Goal: Find specific page/section: Find specific page/section

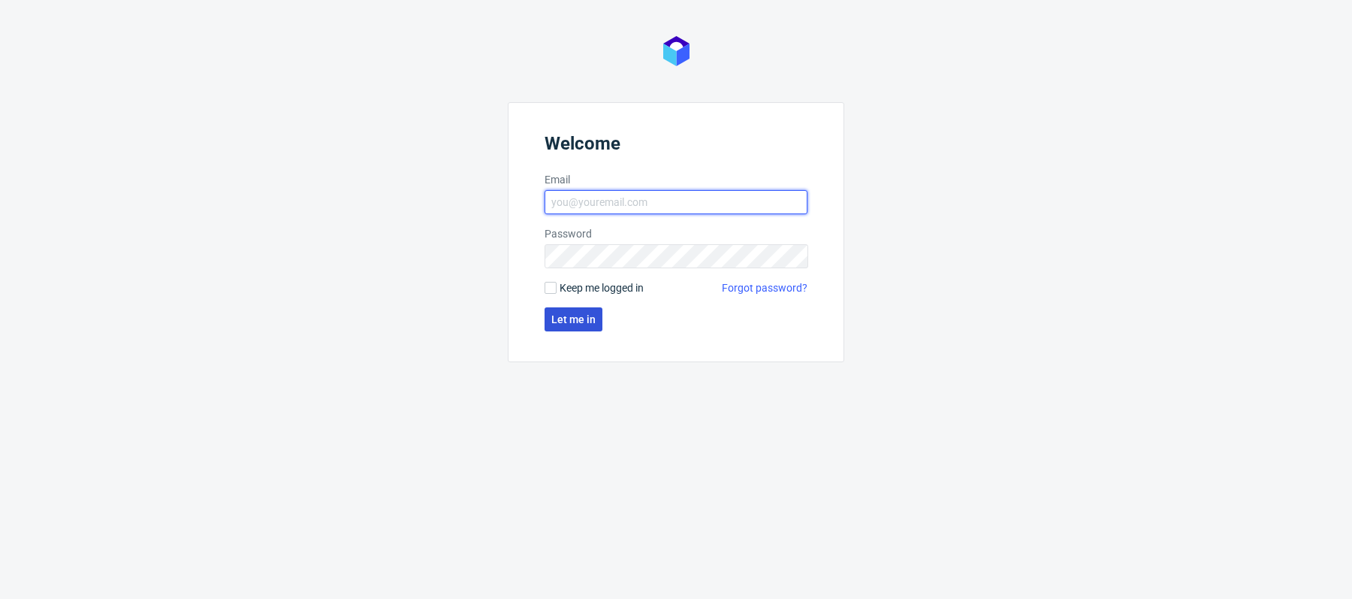
type input "[PERSON_NAME][EMAIL_ADDRESS][PERSON_NAME][DOMAIN_NAME]"
click at [569, 314] on span "Let me in" at bounding box center [573, 319] width 44 height 11
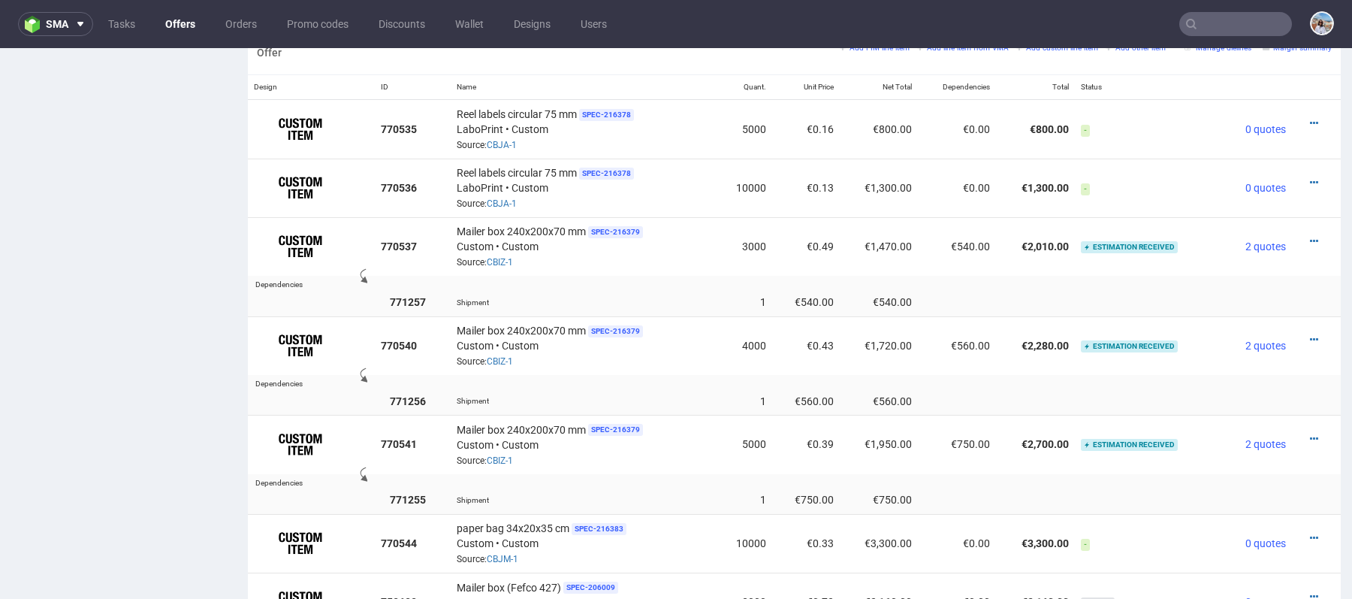
scroll to position [951, 0]
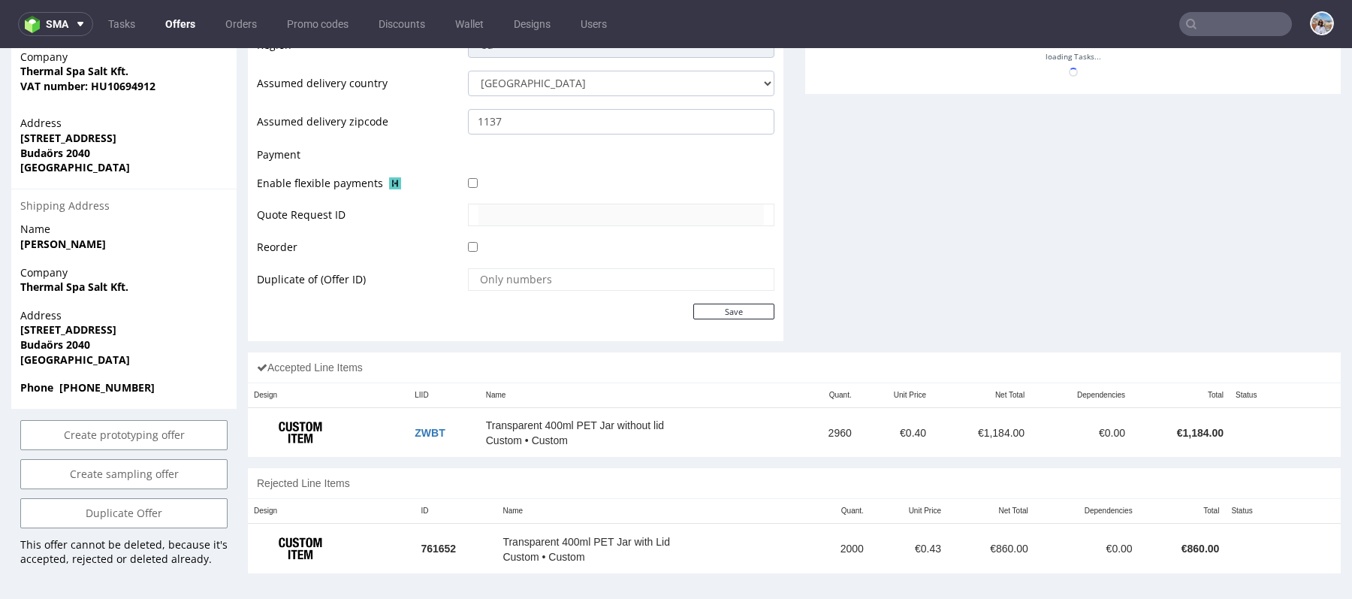
scroll to position [676, 0]
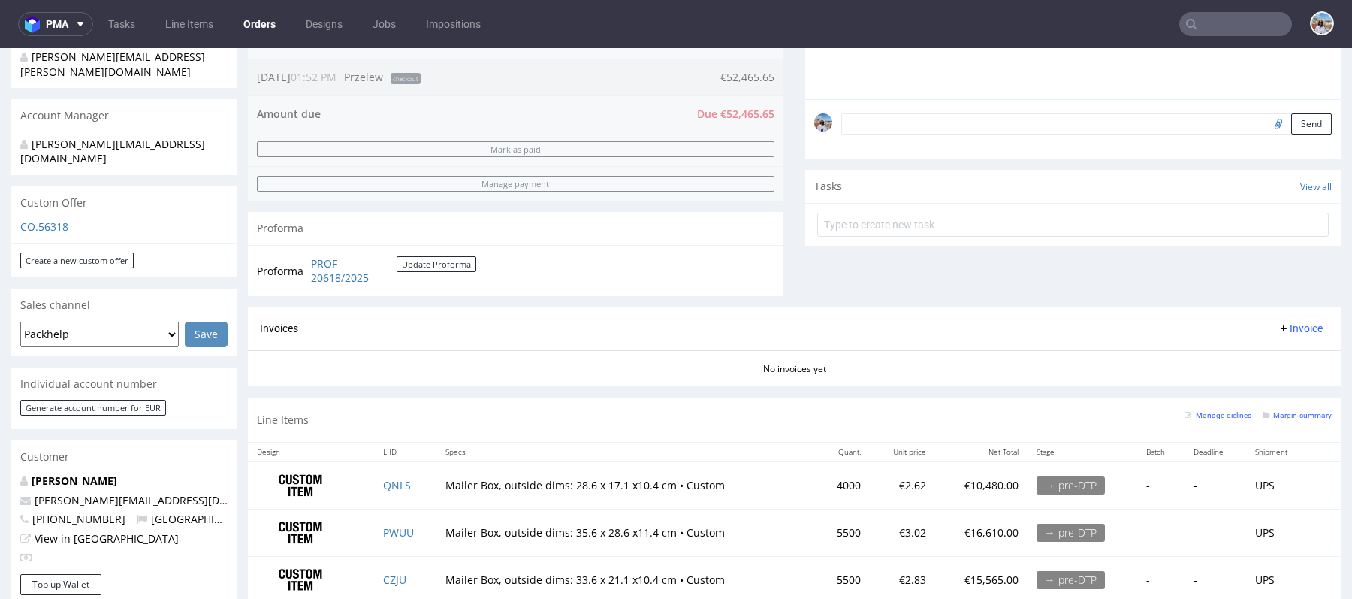
scroll to position [530, 0]
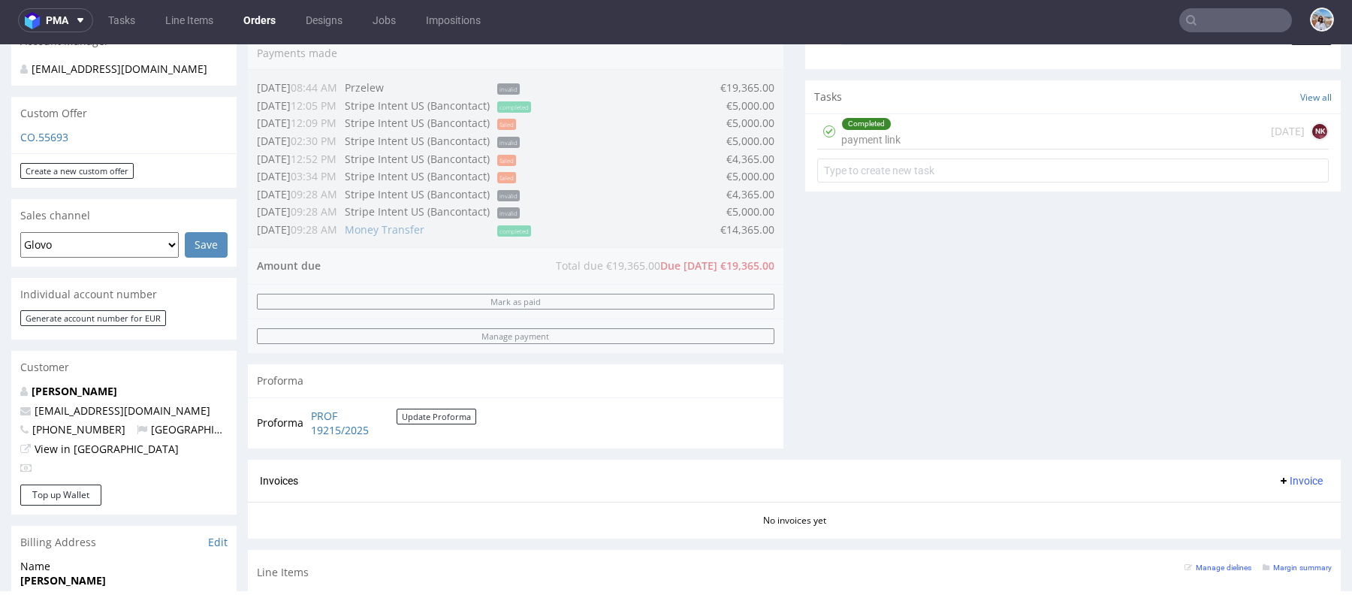
scroll to position [662, 0]
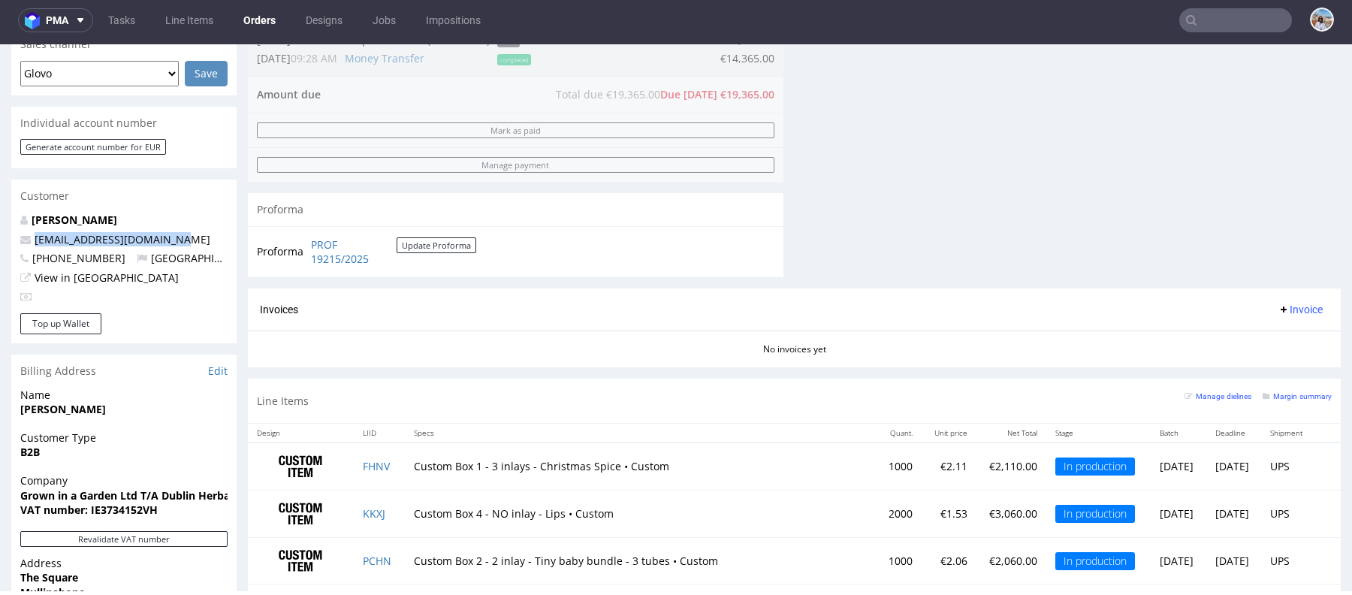
drag, startPoint x: 124, startPoint y: 237, endPoint x: 0, endPoint y: 237, distance: 124.0
click at [0, 237] on div "Order via Offer R234256904 [DATE] 03:34 PM [PERSON_NAME] this order as problema…" at bounding box center [676, 225] width 1352 height 1611
copy span "[EMAIL_ADDRESS][DOMAIN_NAME]"
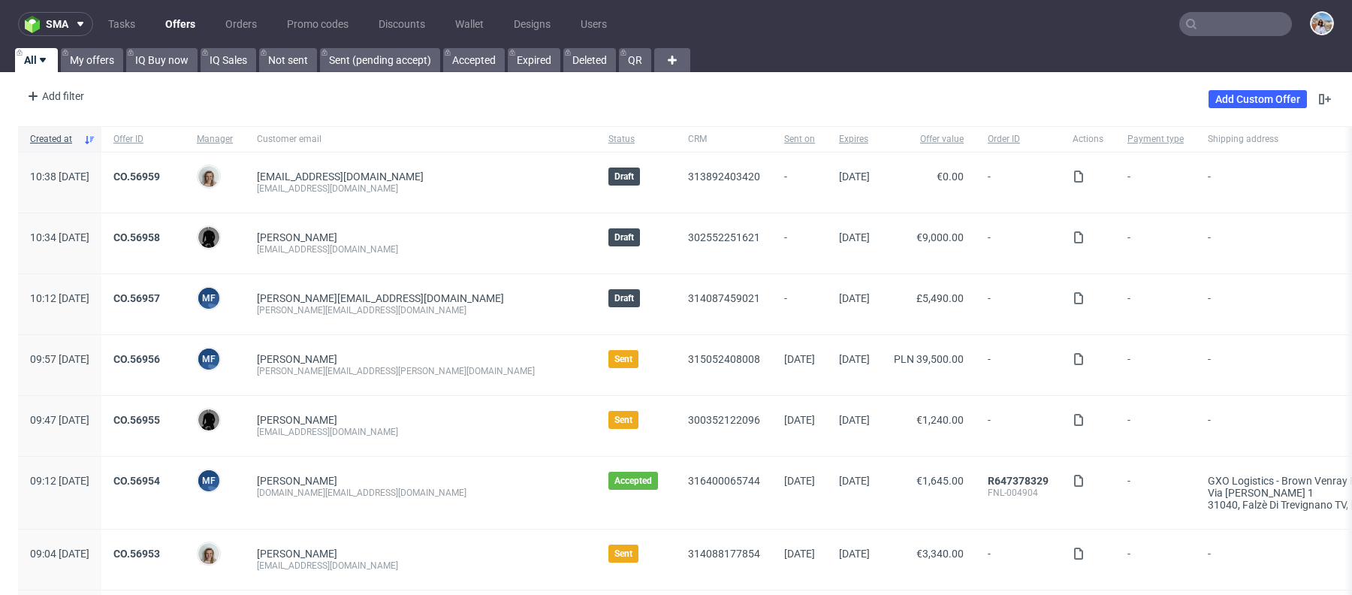
click at [1216, 22] on input "text" at bounding box center [1236, 24] width 113 height 24
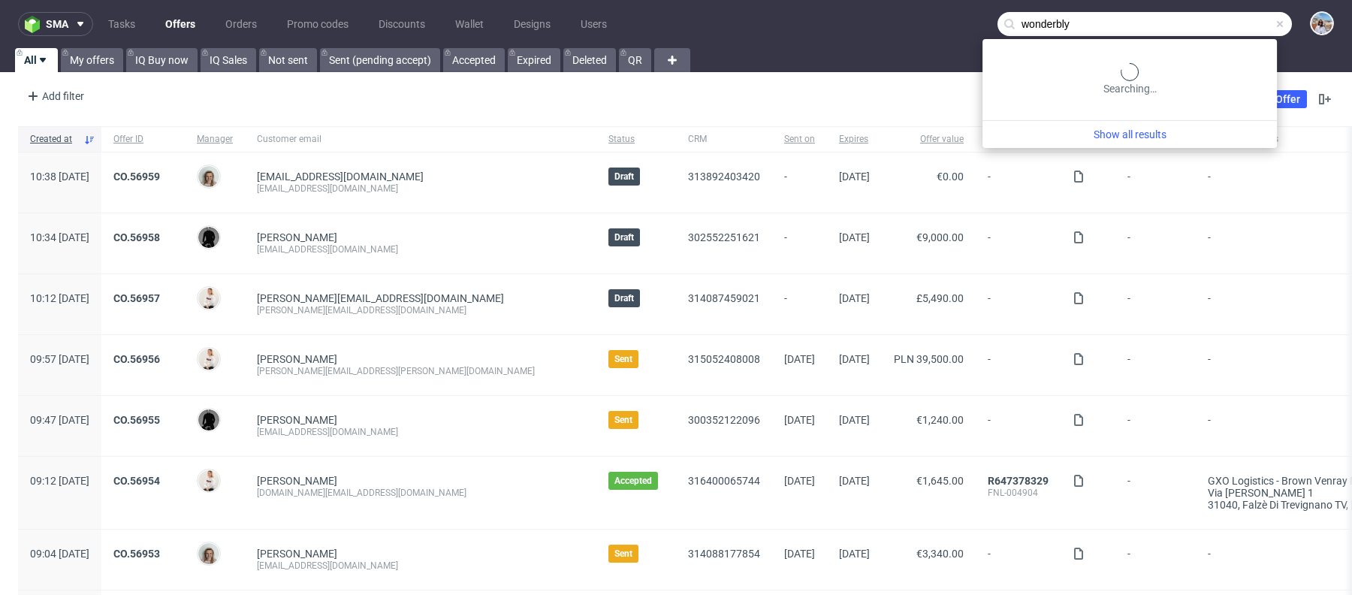
type input "wonderbly"
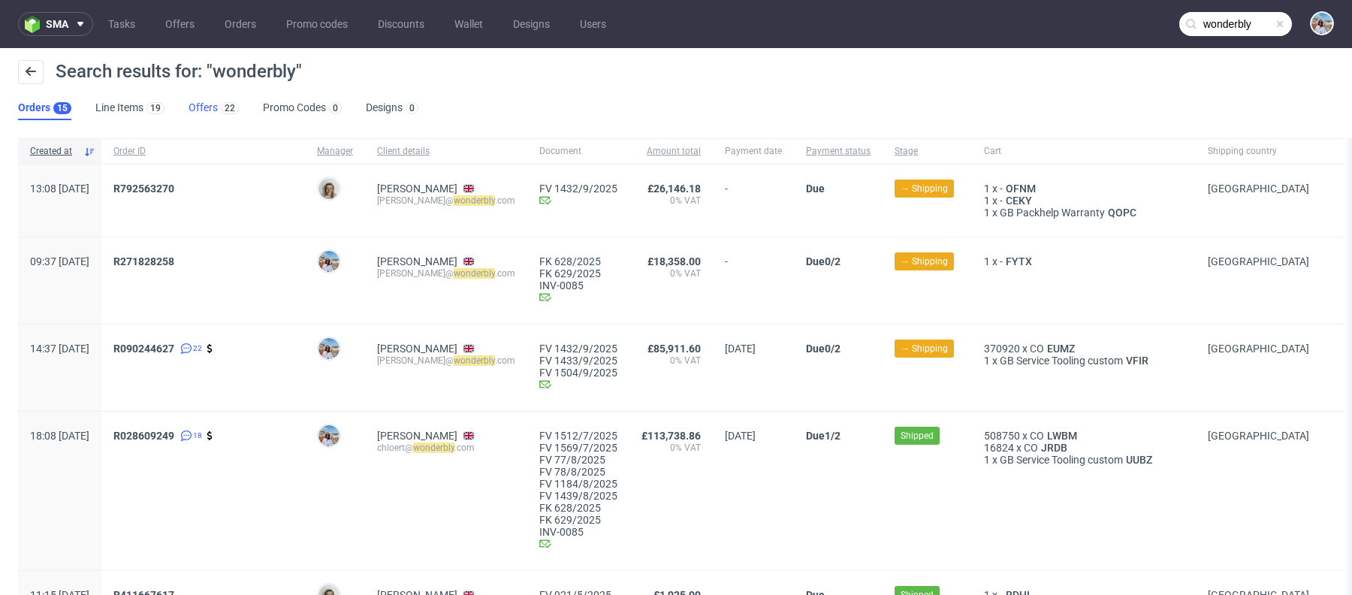
click at [201, 115] on link "Offers 22" at bounding box center [214, 108] width 50 height 24
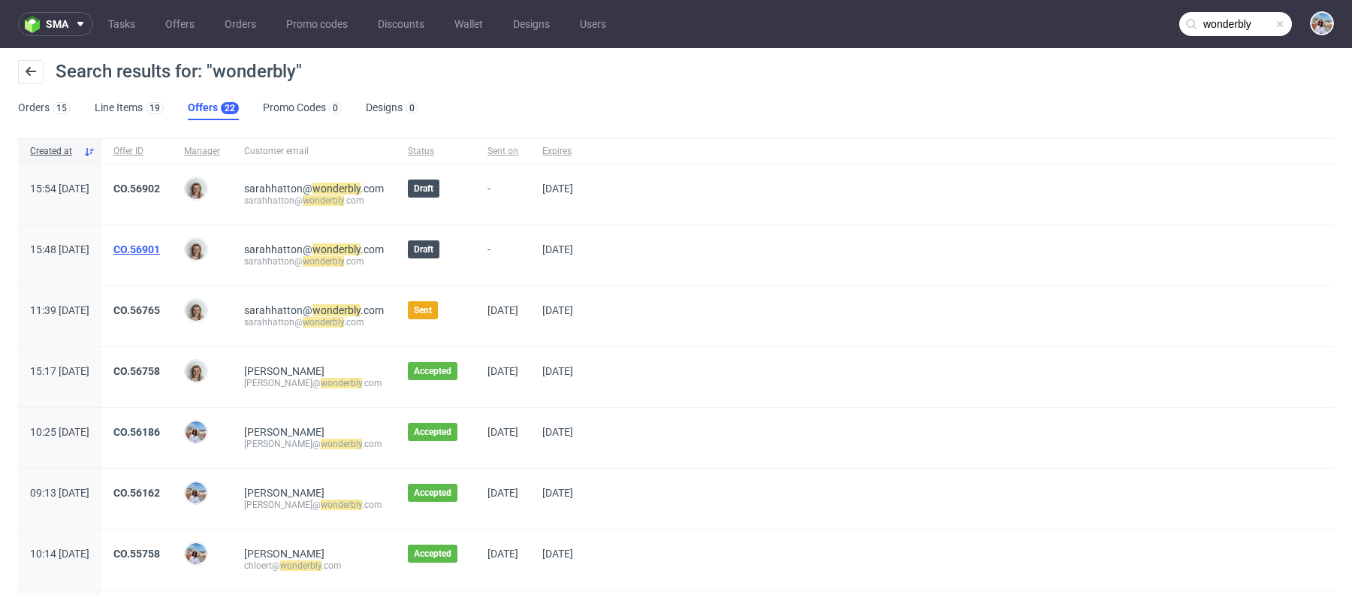
click at [160, 247] on link "CO.56901" at bounding box center [136, 249] width 47 height 12
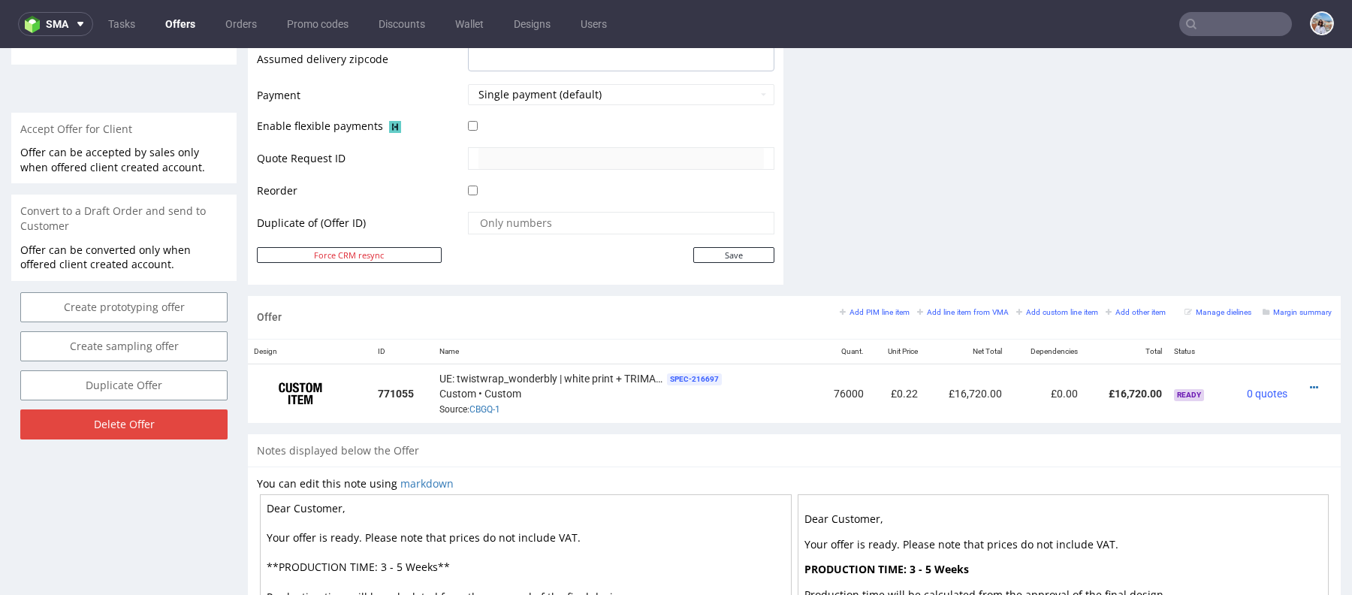
scroll to position [748, 0]
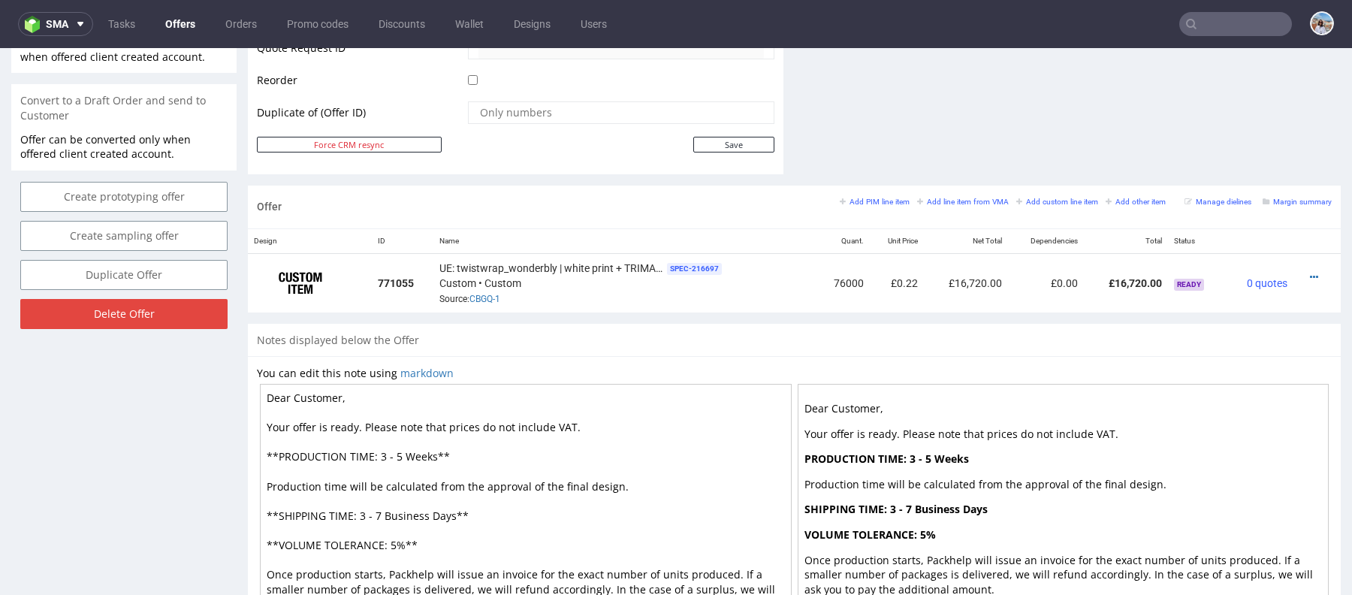
type input "wonderbly"
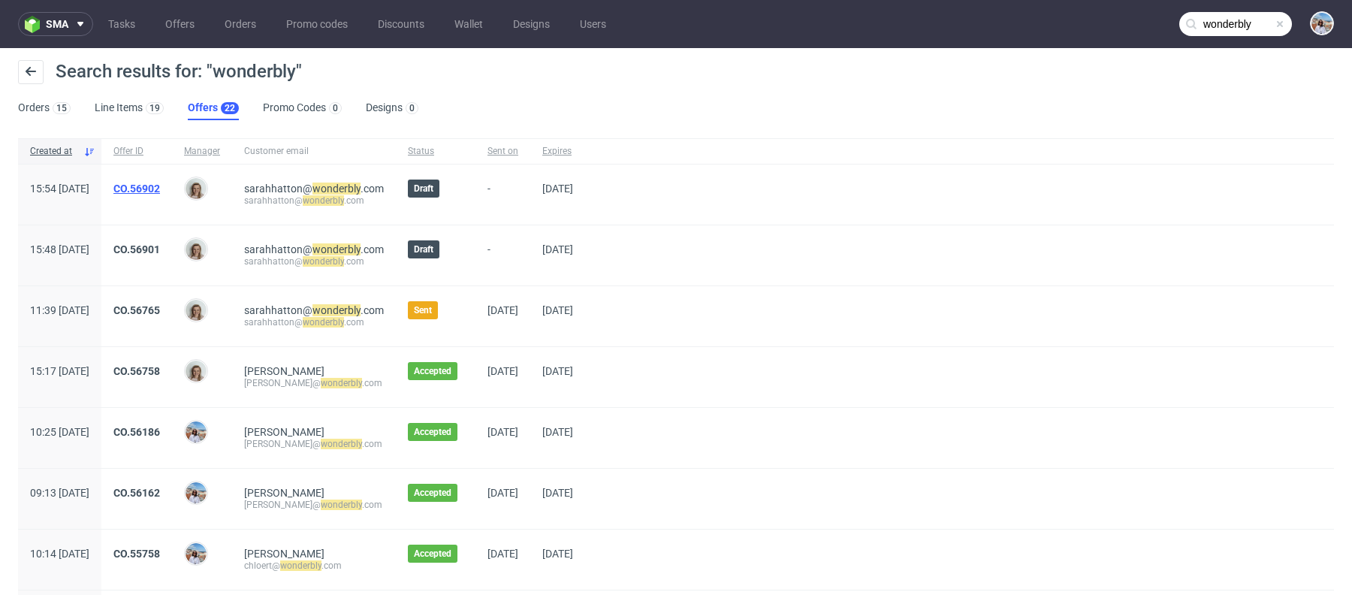
click at [160, 186] on link "CO.56902" at bounding box center [136, 189] width 47 height 12
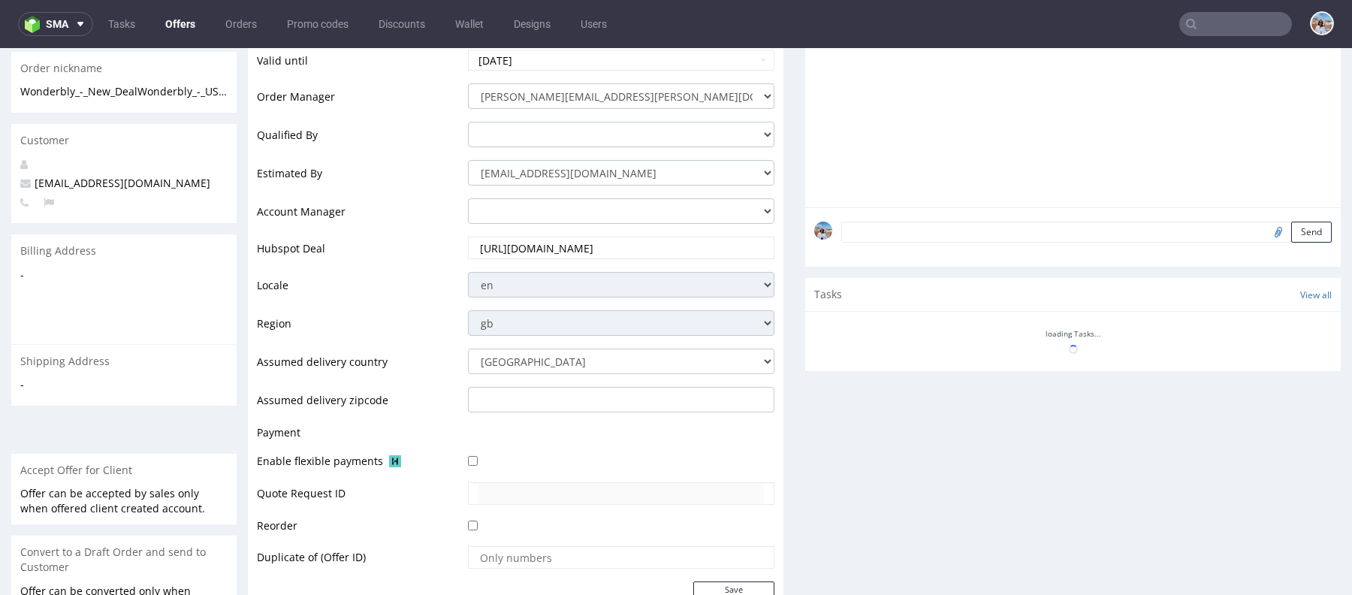
scroll to position [494, 0]
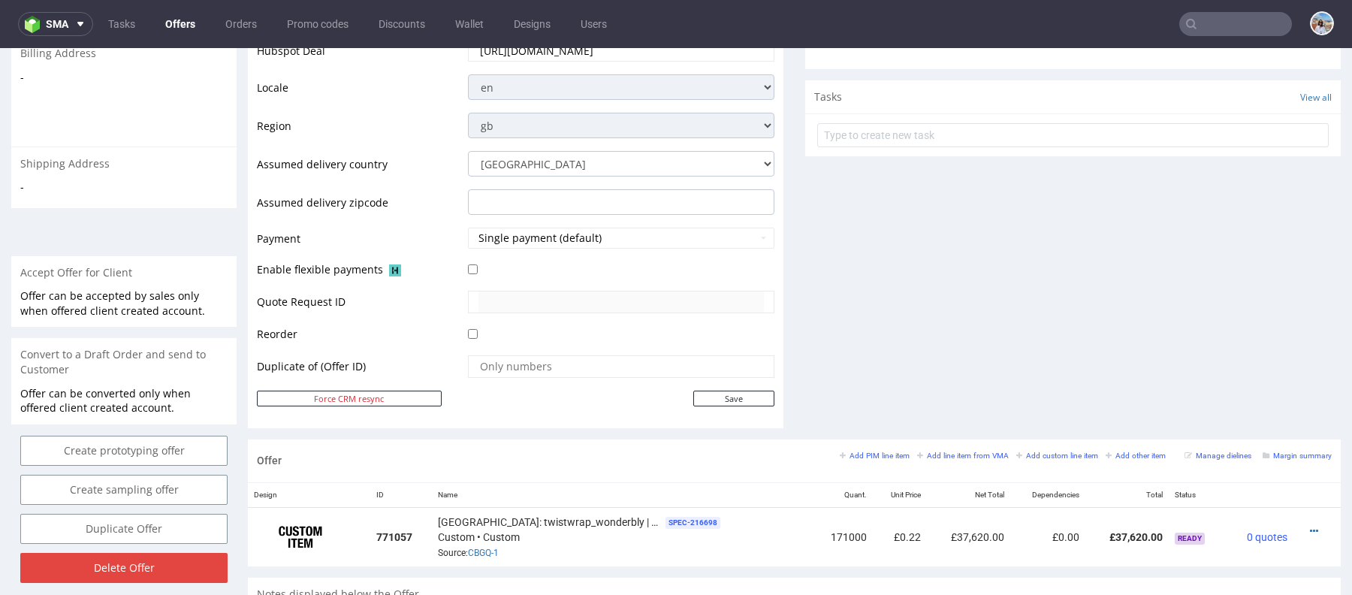
type input "wonderbly"
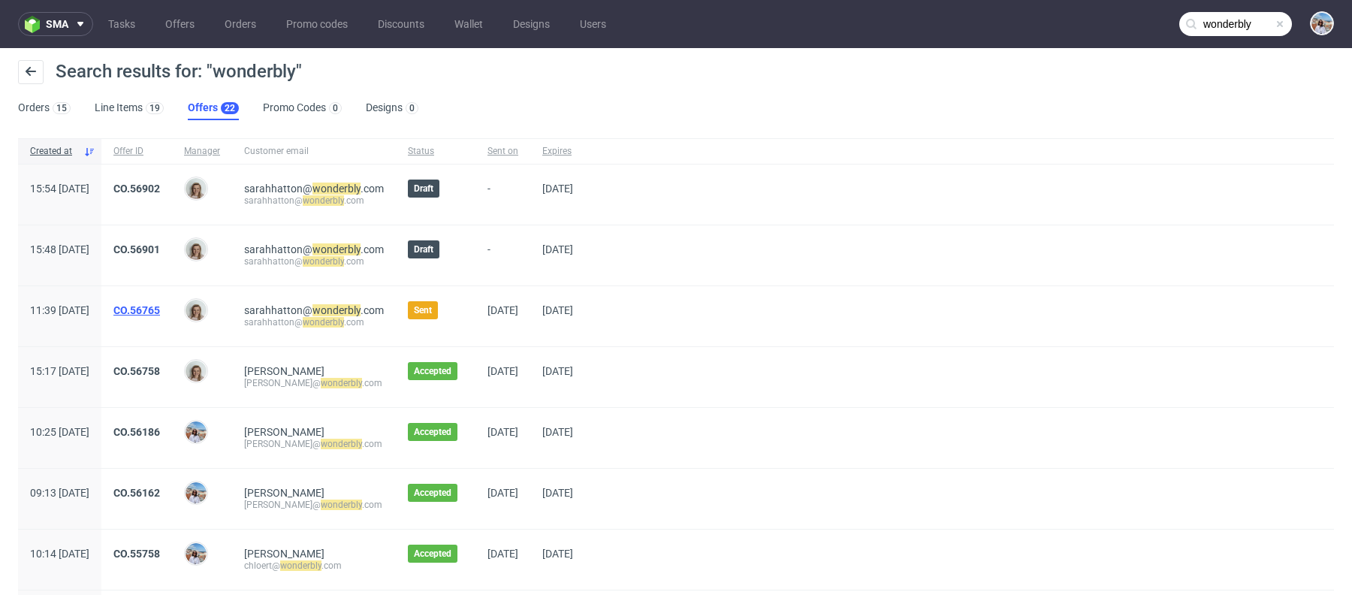
click at [160, 311] on link "CO.56765" at bounding box center [136, 310] width 47 height 12
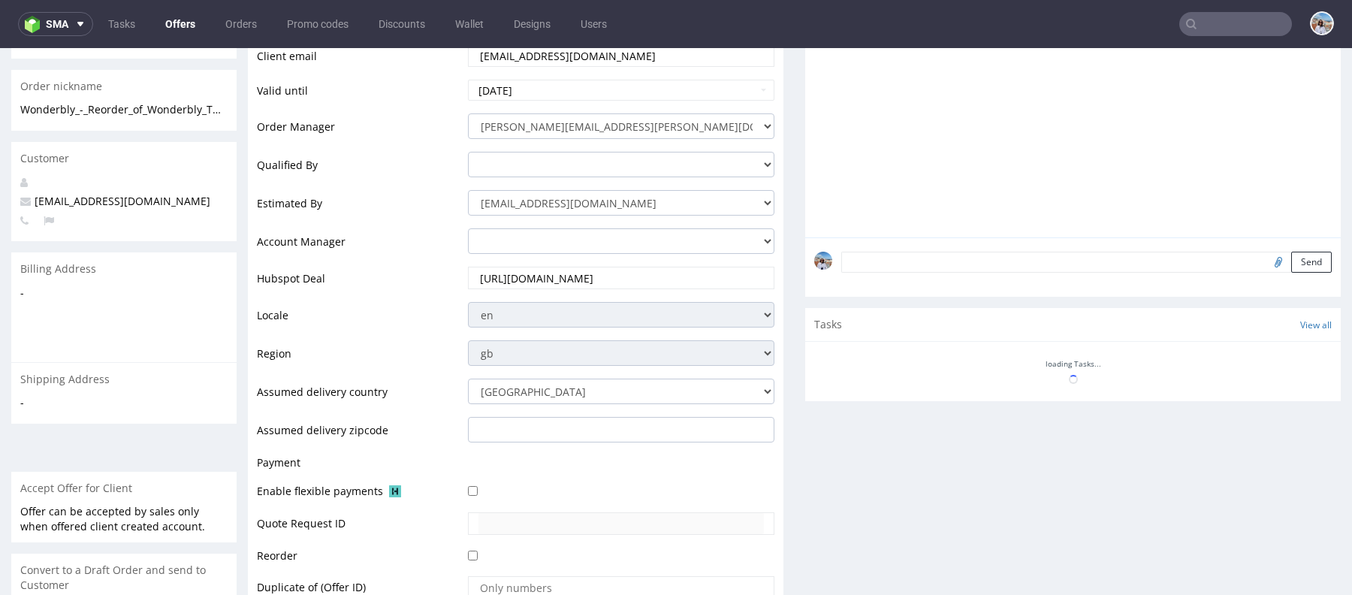
scroll to position [494, 0]
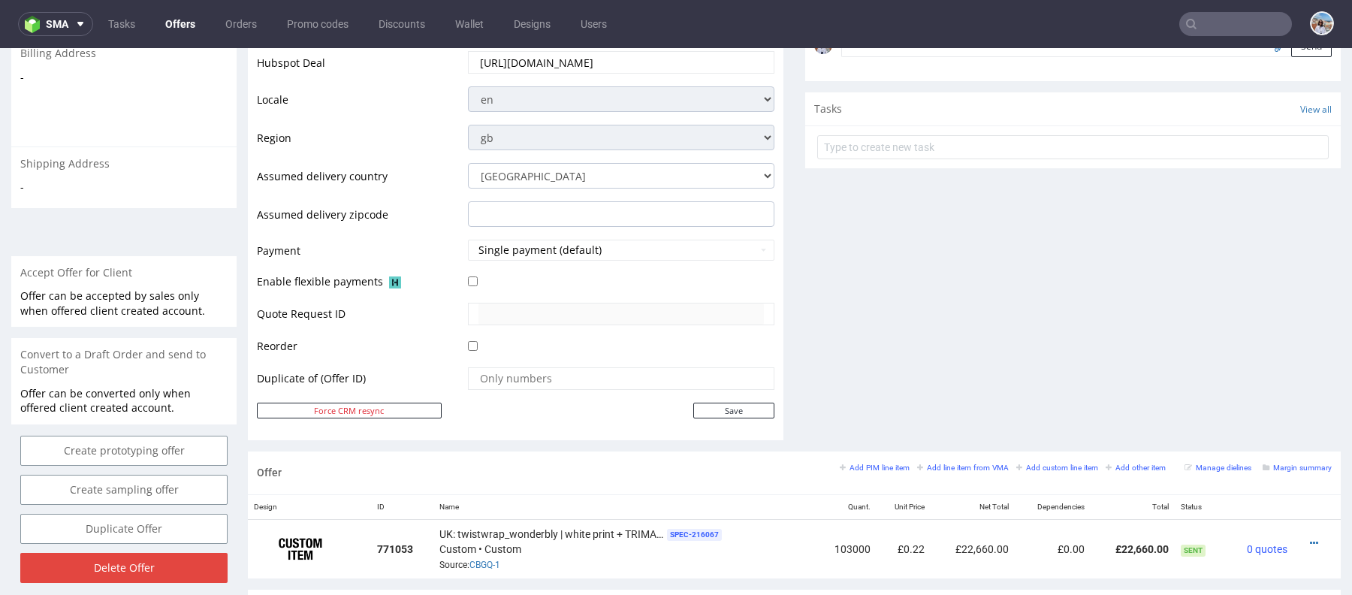
type input "wonderbly"
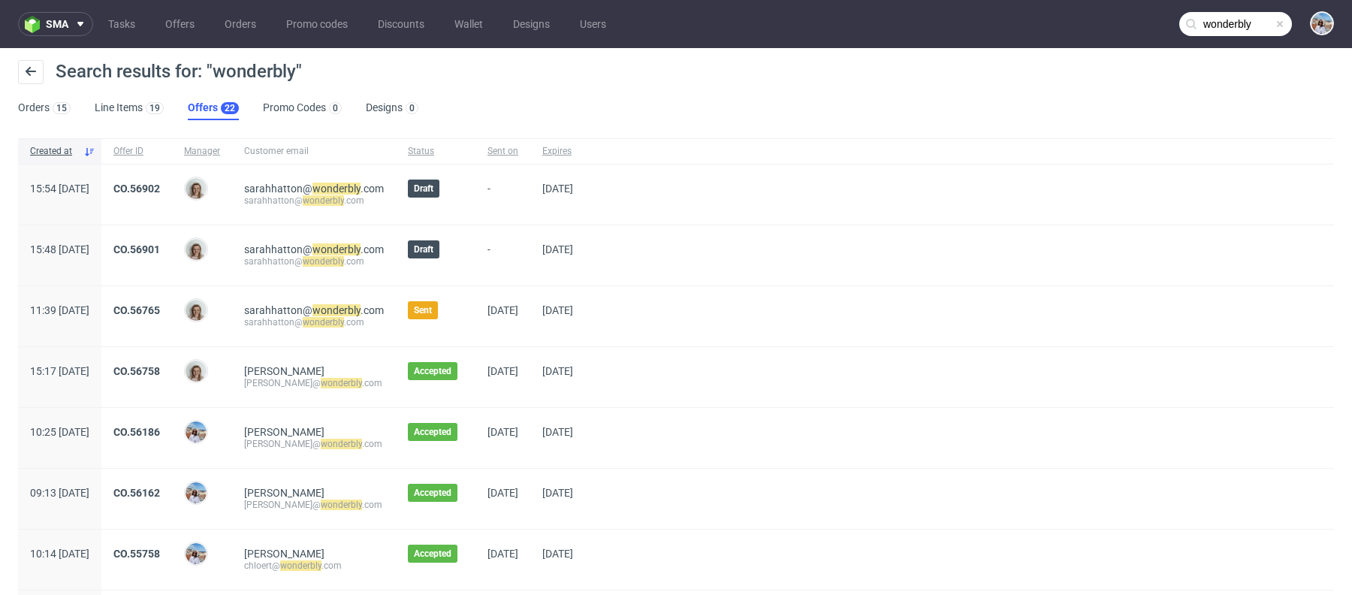
click at [172, 241] on div "CO.56901" at bounding box center [136, 255] width 71 height 60
click at [160, 243] on link "CO.56901" at bounding box center [136, 249] width 47 height 12
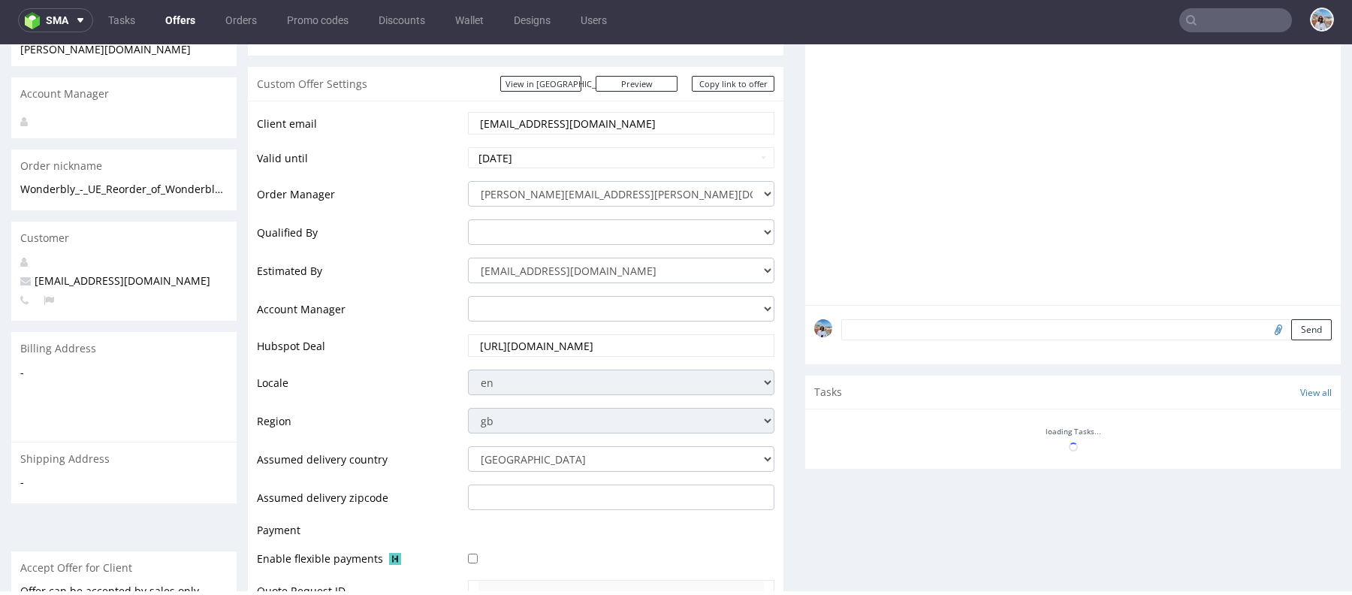
scroll to position [494, 0]
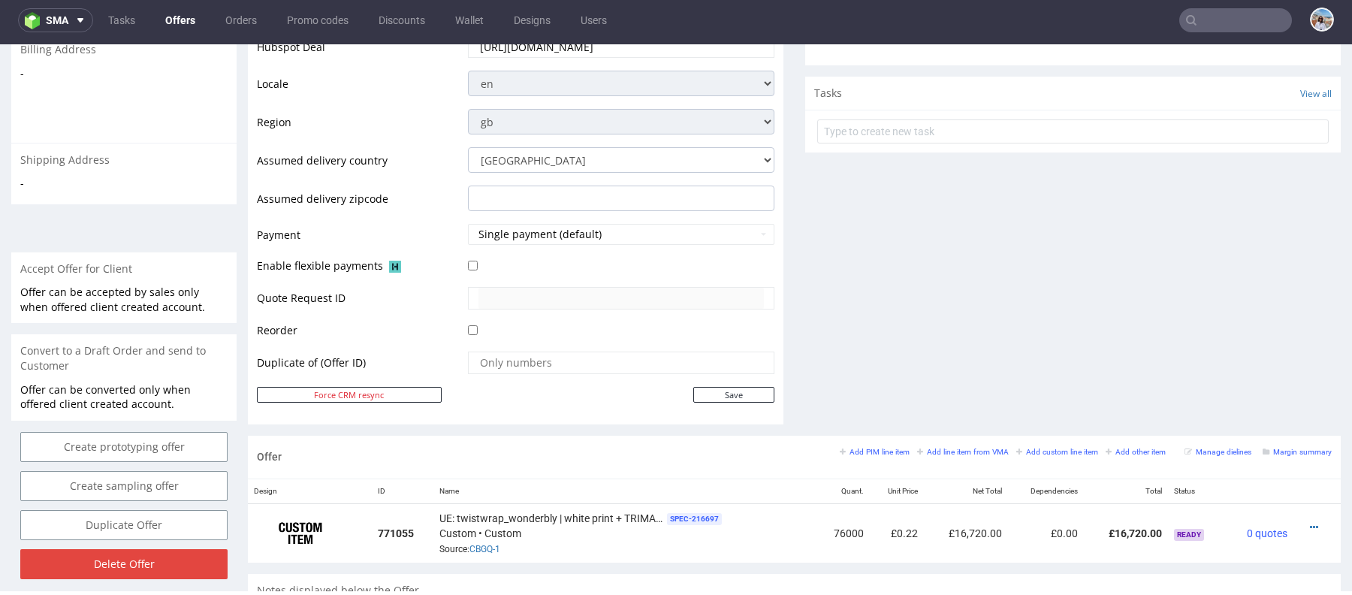
type input "wonderbly"
